Goal: Task Accomplishment & Management: Manage account settings

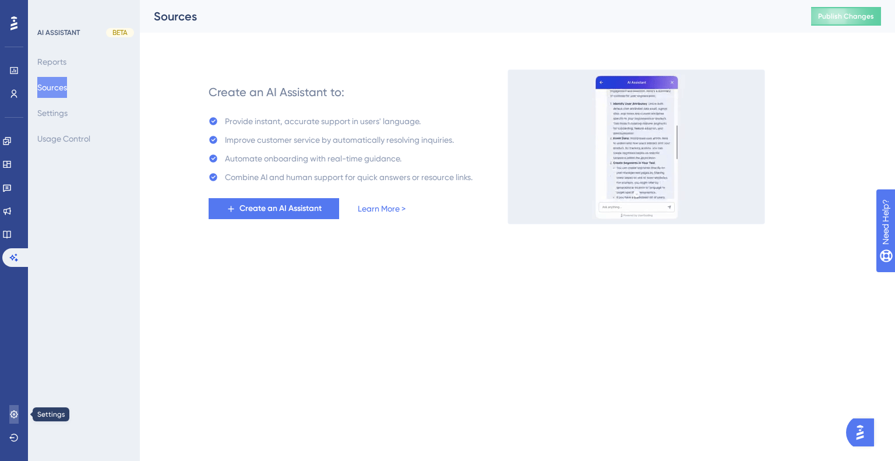
click at [17, 416] on icon at bounding box center [13, 414] width 9 height 9
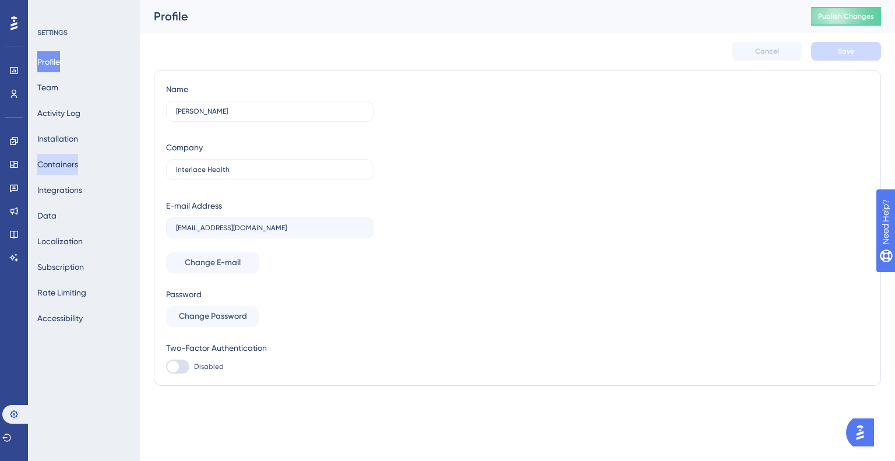
click at [77, 169] on button "Containers" at bounding box center [57, 164] width 41 height 21
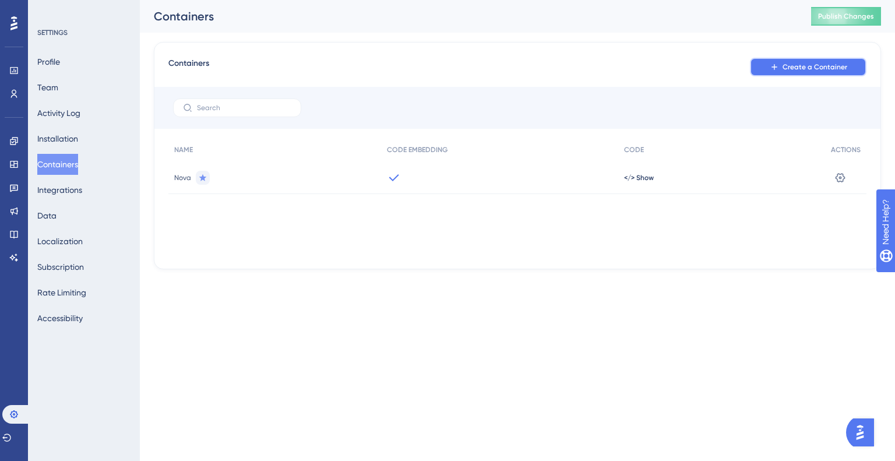
click at [780, 72] on button "Create a Container" at bounding box center [808, 67] width 117 height 19
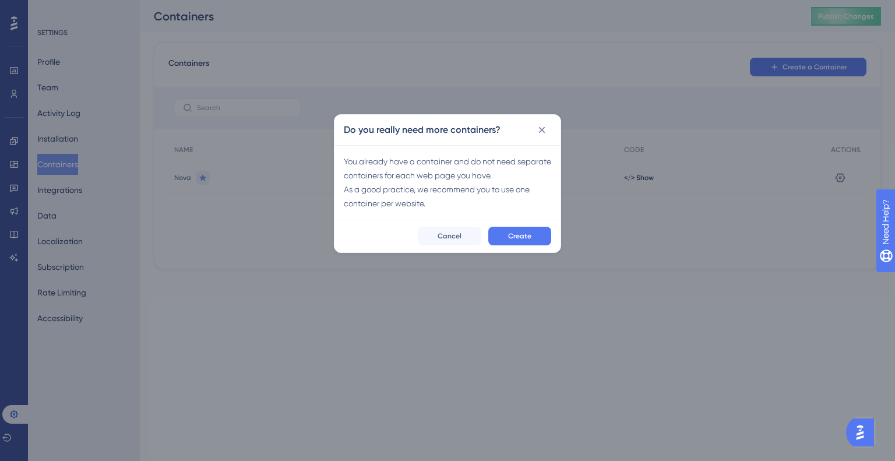
click at [522, 246] on div "Create Cancel" at bounding box center [448, 236] width 226 height 33
click at [520, 231] on span "Create" at bounding box center [519, 235] width 23 height 9
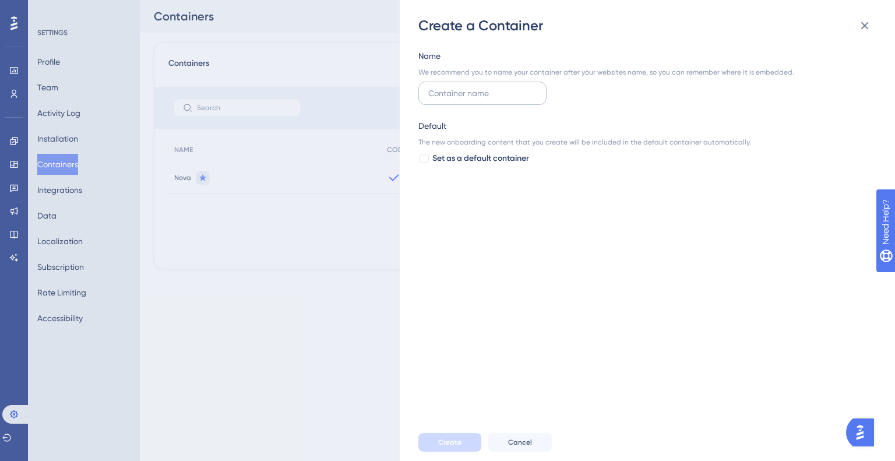
click at [514, 96] on input "text" at bounding box center [482, 93] width 108 height 13
type input "D"
type input "Development"
click at [448, 442] on span "Create" at bounding box center [449, 442] width 23 height 9
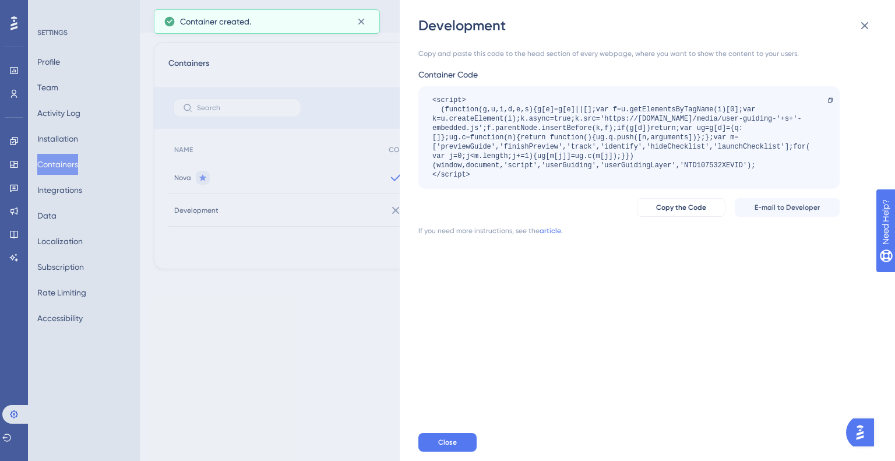
click at [532, 146] on div "<script> (function(g,u,i,d,e,s){g[e]=g[e]||[];var f=u.getElementsByTagName(i)[0…" at bounding box center [624, 138] width 382 height 84
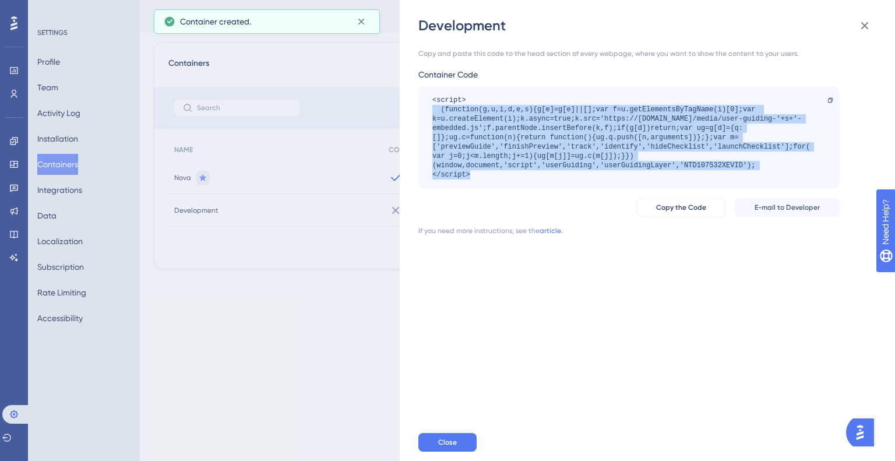
click at [532, 146] on div "<script> (function(g,u,i,d,e,s){g[e]=g[e]||[];var f=u.getElementsByTagName(i)[0…" at bounding box center [624, 138] width 382 height 84
click at [532, 147] on div "<script> (function(g,u,i,d,e,s){g[e]=g[e]||[];var f=u.getElementsByTagName(i)[0…" at bounding box center [624, 138] width 382 height 84
click at [522, 157] on div "<script> (function(g,u,i,d,e,s){g[e]=g[e]||[];var f=u.getElementsByTagName(i)[0…" at bounding box center [624, 138] width 382 height 84
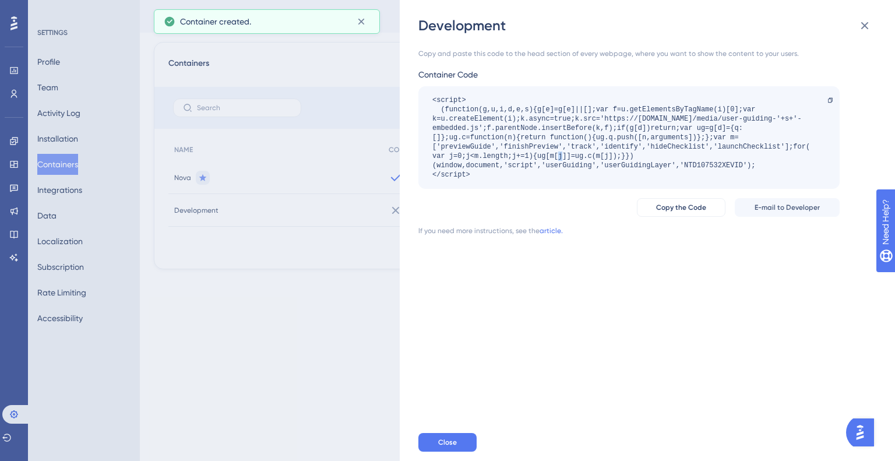
click at [522, 157] on div "<script> (function(g,u,i,d,e,s){g[e]=g[e]||[];var f=u.getElementsByTagName(i)[0…" at bounding box center [624, 138] width 382 height 84
click at [722, 164] on div "<script> (function(g,u,i,d,e,s){g[e]=g[e]||[];var f=u.getElementsByTagName(i)[0…" at bounding box center [624, 138] width 382 height 84
copy div "NTD107532XEVID"
click at [54, 171] on div "Development Copy and paste this code to the head section of every webpage, wher…" at bounding box center [447, 230] width 895 height 461
